Goal: Task Accomplishment & Management: Use online tool/utility

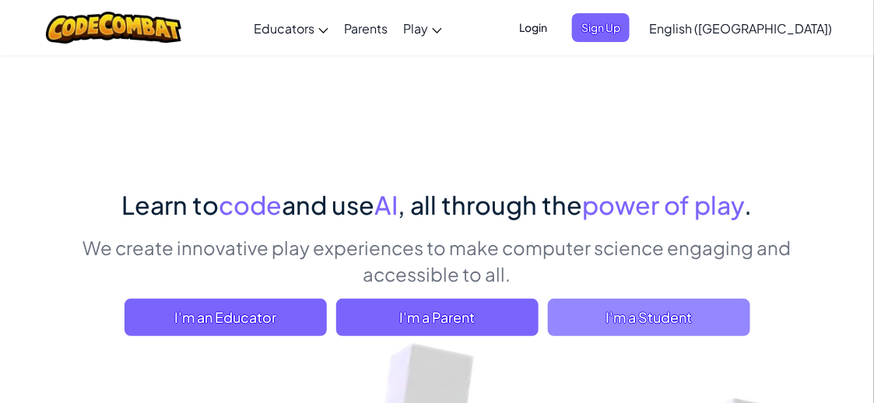
click at [587, 325] on span "I'm a Student" at bounding box center [649, 317] width 202 height 37
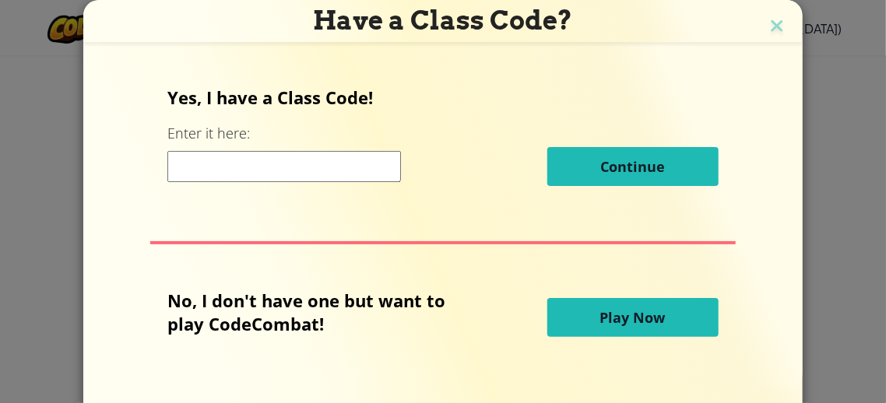
click at [304, 176] on input at bounding box center [283, 166] width 233 height 31
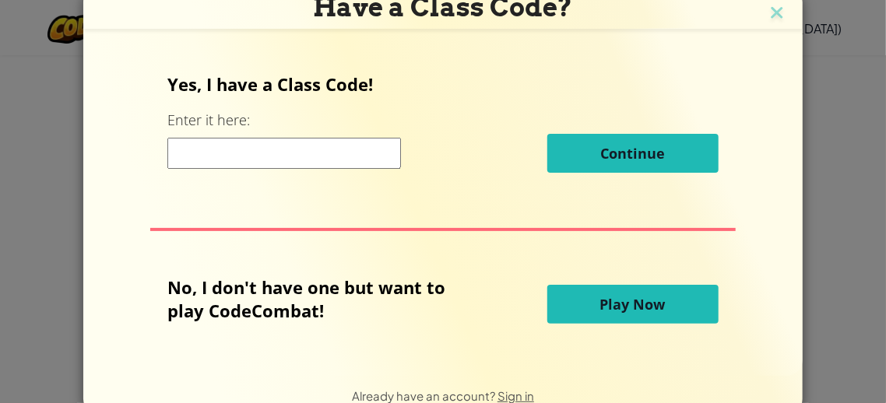
scroll to position [16, 0]
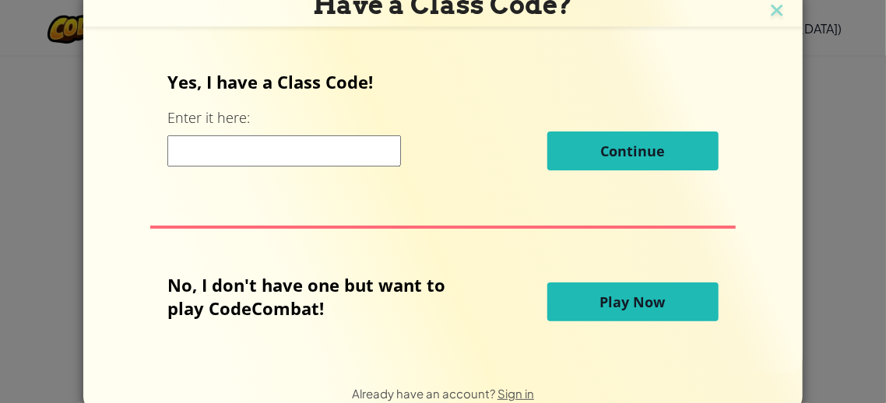
click at [574, 301] on button "Play Now" at bounding box center [632, 302] width 171 height 39
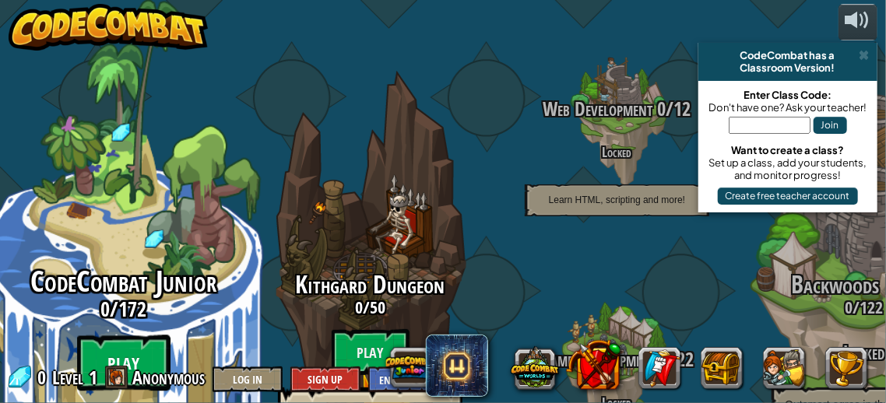
click at [144, 335] on btn "Play" at bounding box center [123, 363] width 93 height 56
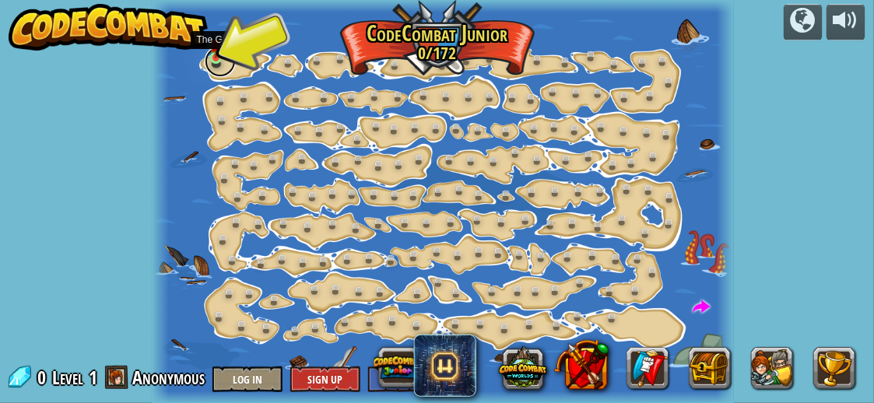
click at [222, 61] on link at bounding box center [220, 61] width 31 height 31
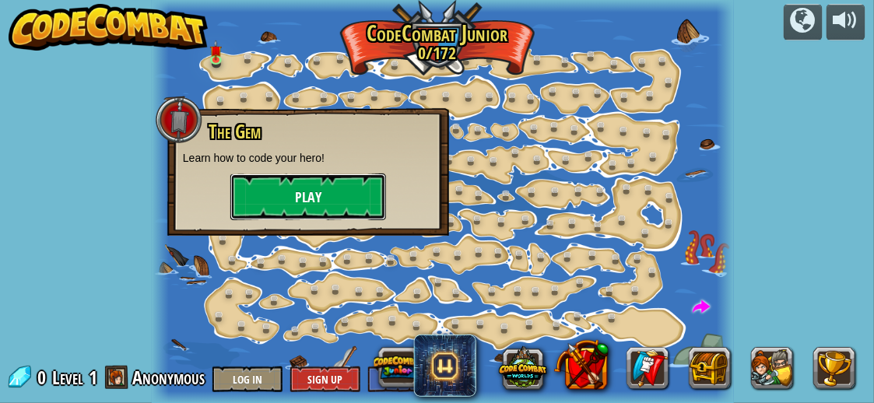
click at [307, 188] on button "Play" at bounding box center [308, 197] width 156 height 47
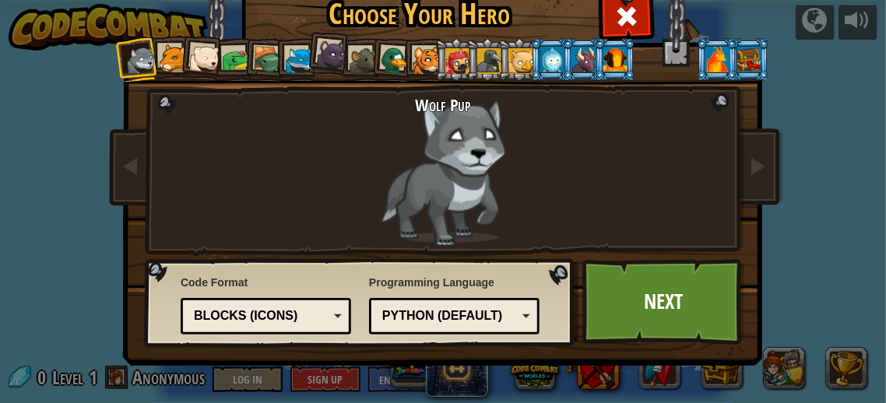
click at [448, 311] on div "Python (Default)" at bounding box center [449, 316] width 135 height 18
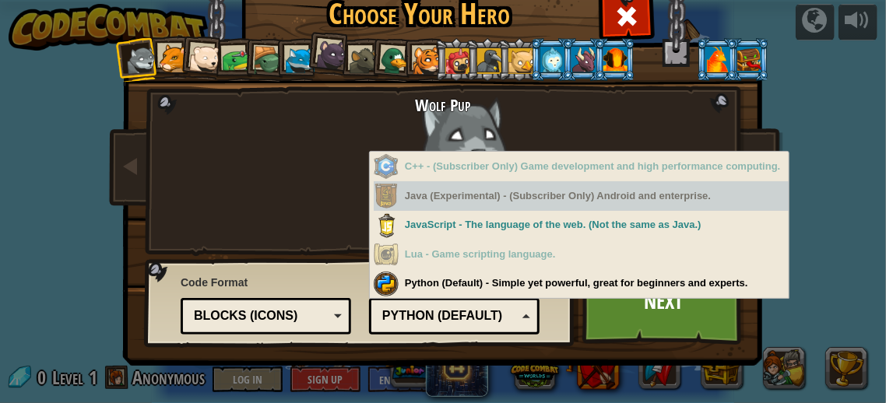
click at [433, 205] on div "Java (Experimental) - (Subscriber Only) Android and enterprise." at bounding box center [581, 196] width 415 height 30
